Goal: Information Seeking & Learning: Find specific fact

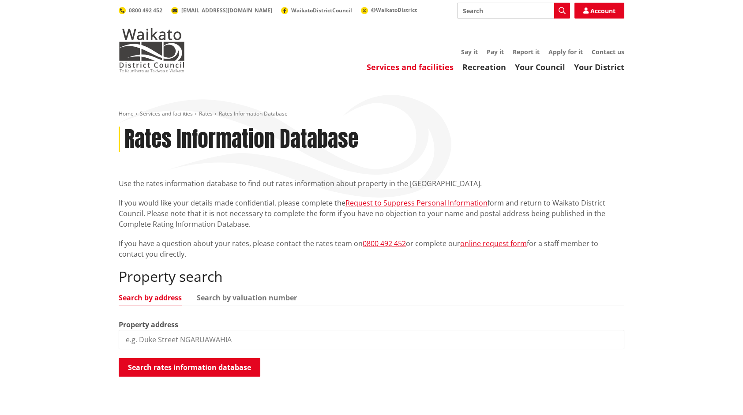
click at [197, 338] on input "search" at bounding box center [371, 339] width 505 height 19
type input "10 booker drive tuakau"
click at [180, 370] on button "Search rates information database" at bounding box center [190, 367] width 142 height 19
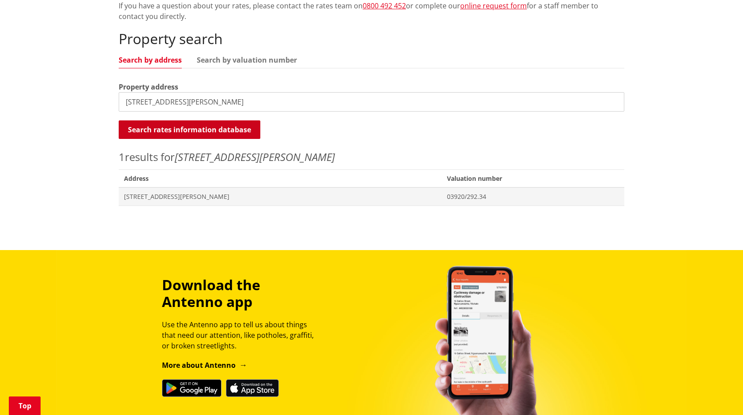
scroll to position [241, 0]
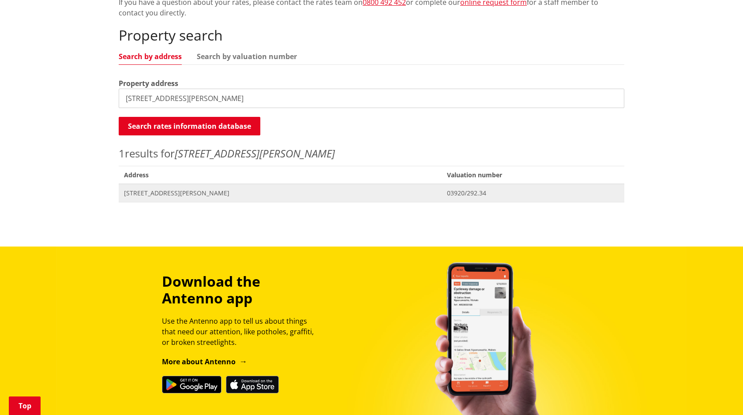
click at [447, 194] on span "03920/292.34" at bounding box center [533, 193] width 172 height 9
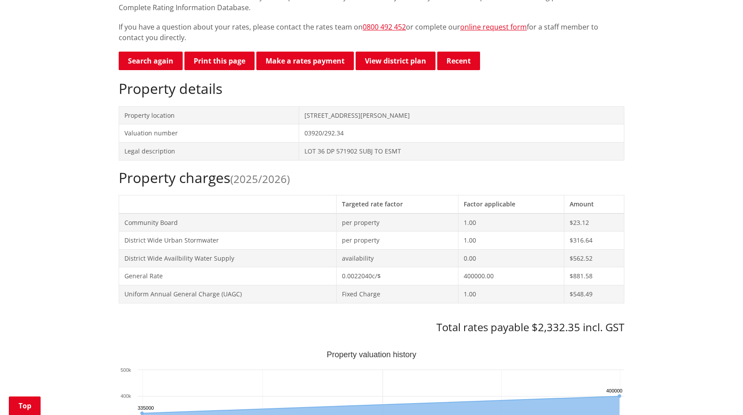
scroll to position [216, 0]
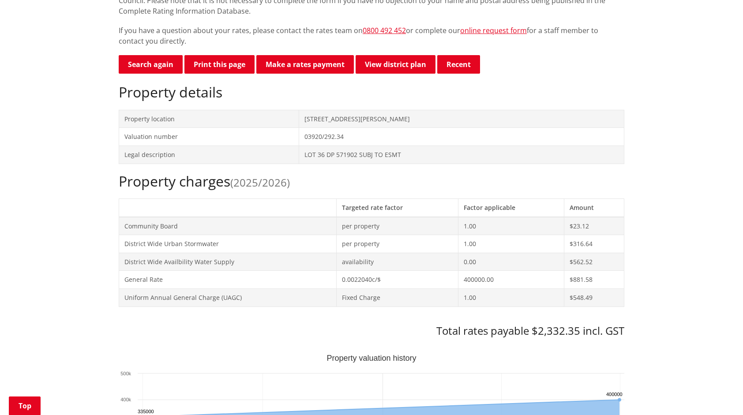
scroll to position [213, 0]
click at [534, 328] on h3 "Total rates payable $2,332.35 incl. GST" at bounding box center [371, 331] width 505 height 13
drag, startPoint x: 532, startPoint y: 328, endPoint x: 579, endPoint y: 326, distance: 46.3
click at [579, 326] on h3 "Total rates payable $2,332.35 incl. GST" at bounding box center [371, 331] width 505 height 13
copy h3 "$2,332.35"
